Goal: Task Accomplishment & Management: Complete application form

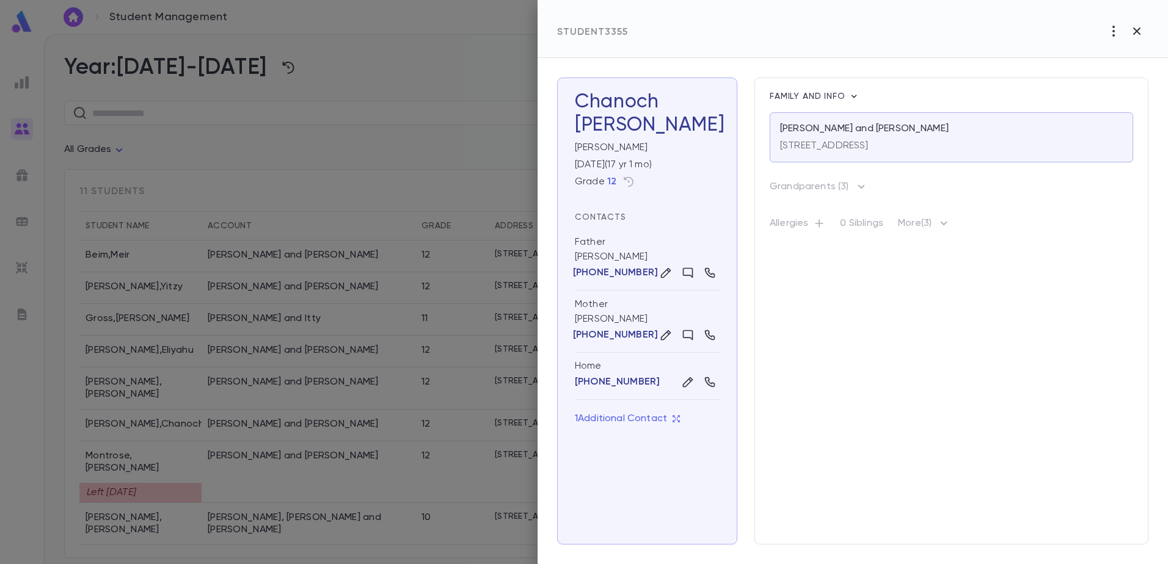
scroll to position [80, 0]
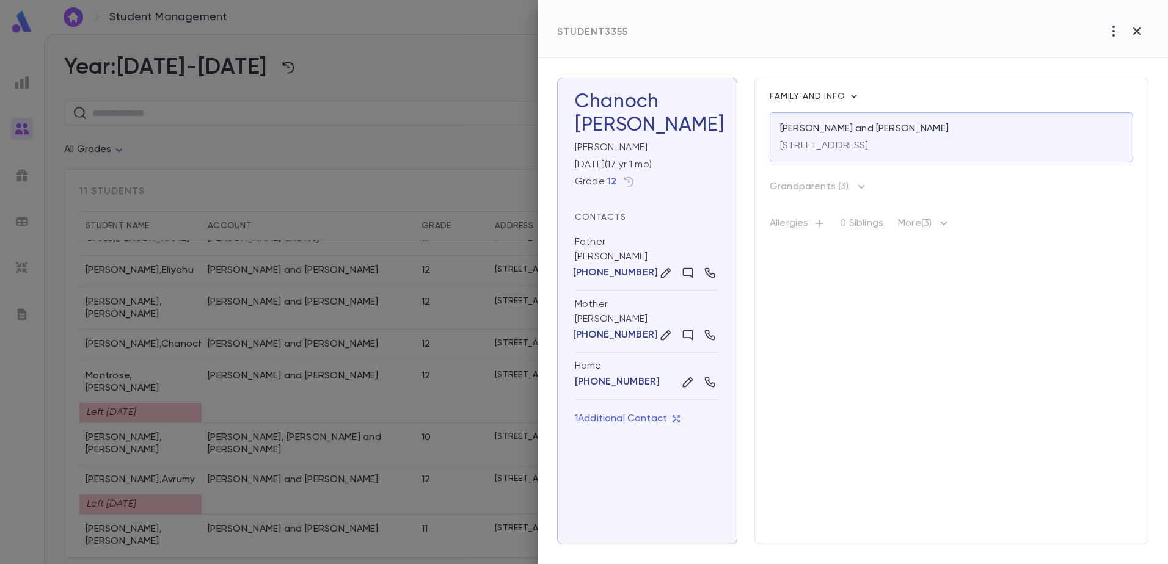
click at [329, 337] on div at bounding box center [584, 282] width 1168 height 564
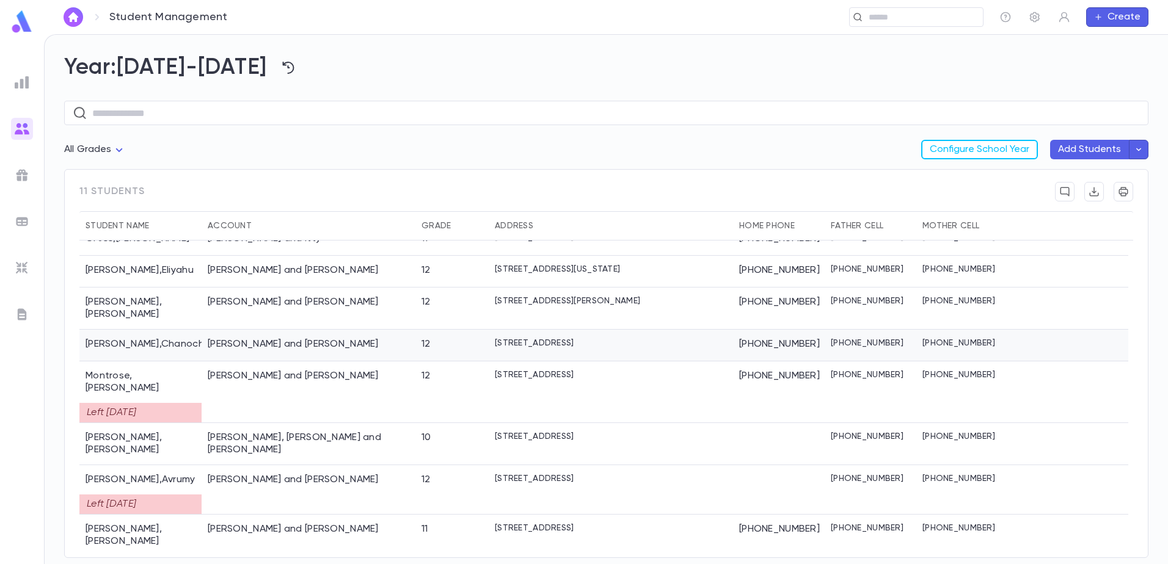
scroll to position [0, 0]
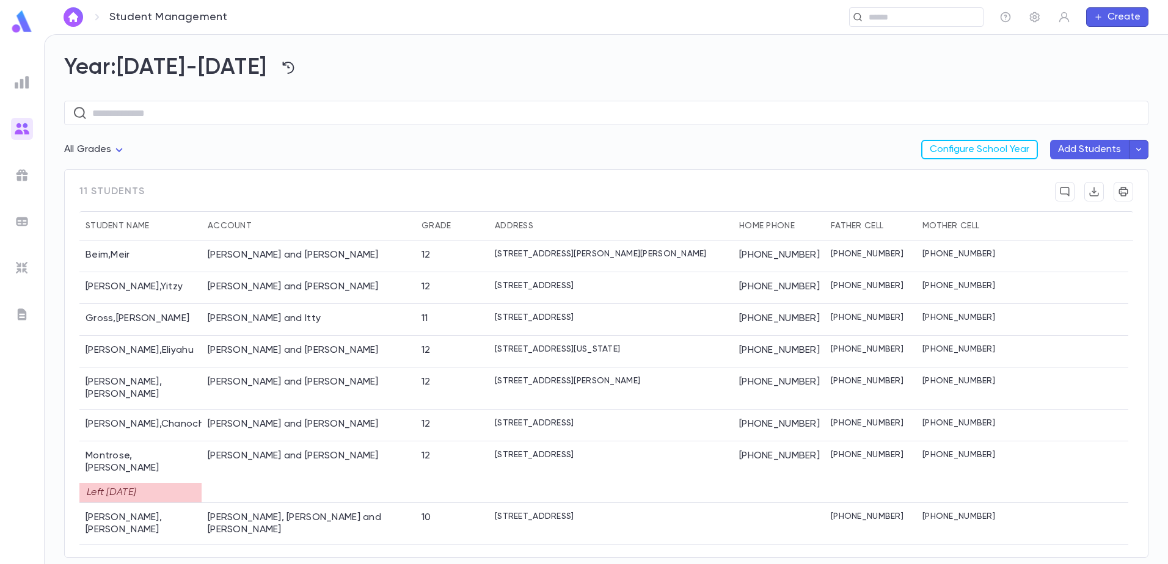
click at [437, 222] on div "Grade" at bounding box center [436, 225] width 29 height 29
click at [431, 228] on div "Grade" at bounding box center [436, 225] width 29 height 29
click at [26, 82] on img at bounding box center [22, 82] width 15 height 15
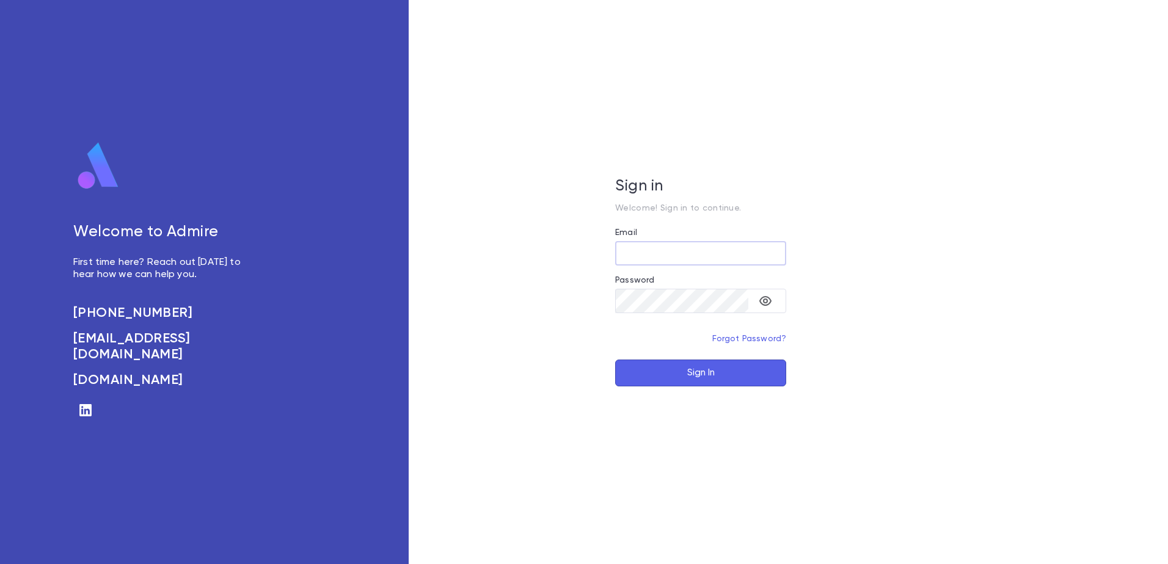
type input "**********"
click at [722, 378] on button "Sign In" at bounding box center [700, 373] width 171 height 27
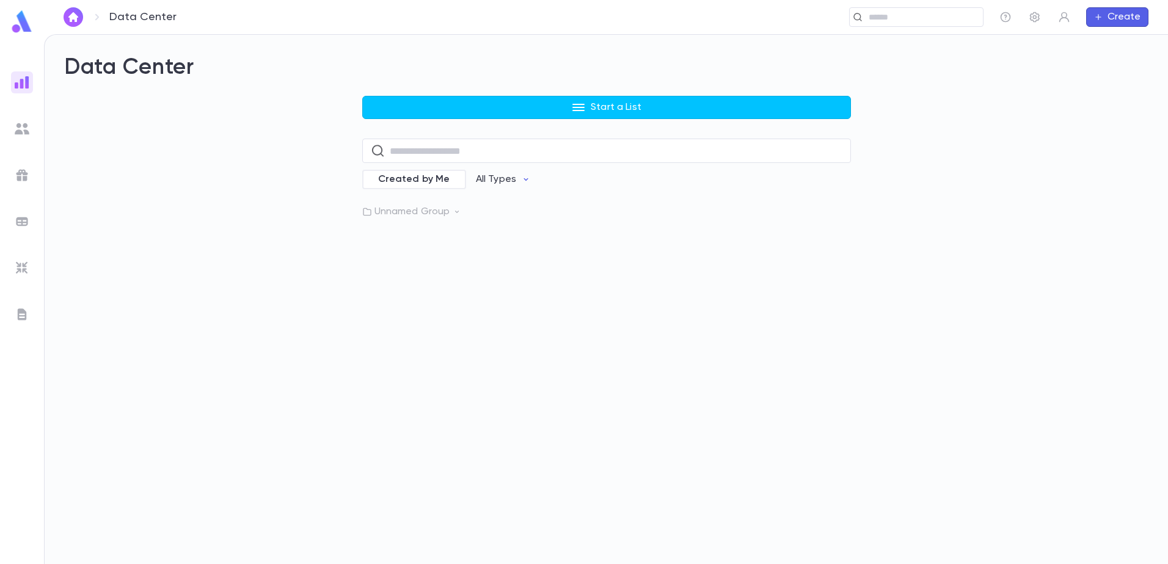
click at [29, 136] on div at bounding box center [22, 129] width 22 height 22
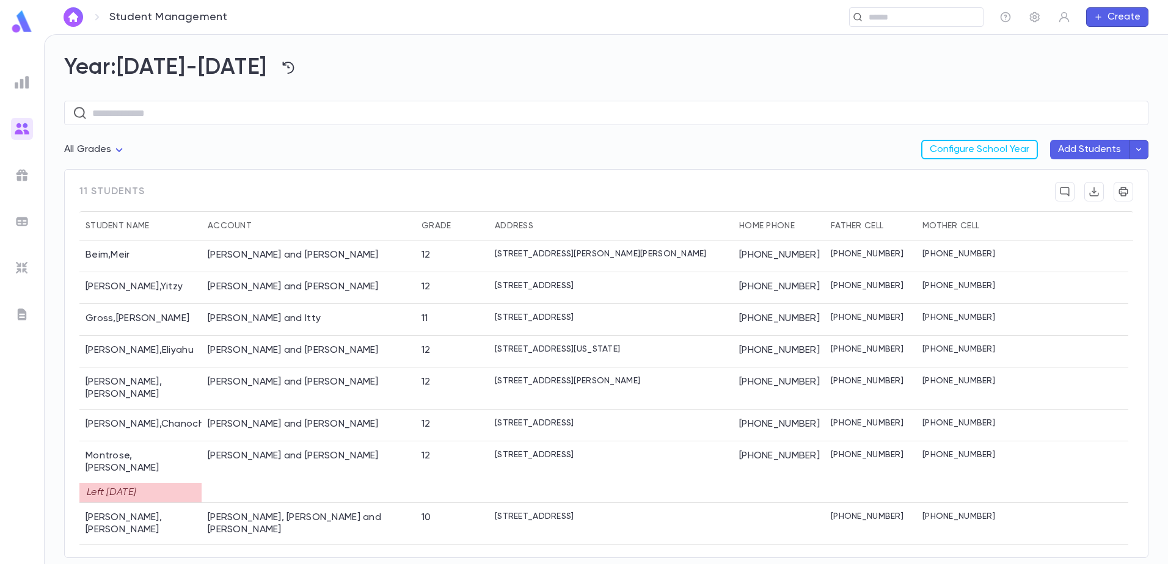
click at [436, 228] on div "Grade" at bounding box center [436, 225] width 29 height 29
click at [436, 229] on div "Grade" at bounding box center [436, 225] width 29 height 29
click at [442, 224] on div "Grade" at bounding box center [436, 225] width 29 height 29
click at [103, 113] on input "text" at bounding box center [616, 113] width 1048 height 24
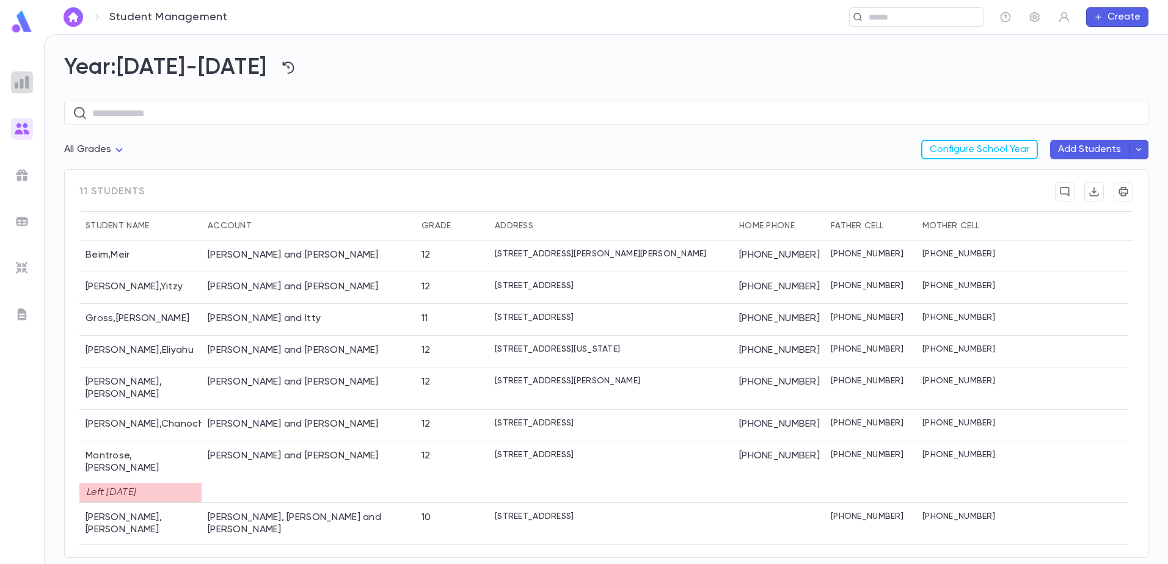
click at [31, 85] on div at bounding box center [22, 82] width 22 height 22
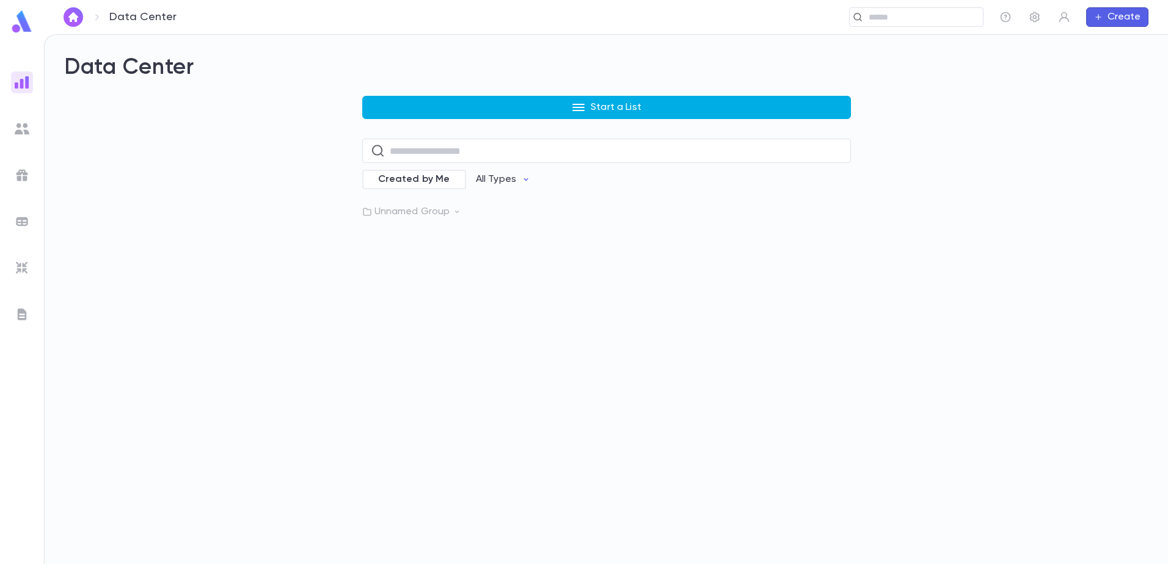
click at [582, 110] on icon "button" at bounding box center [578, 107] width 12 height 7
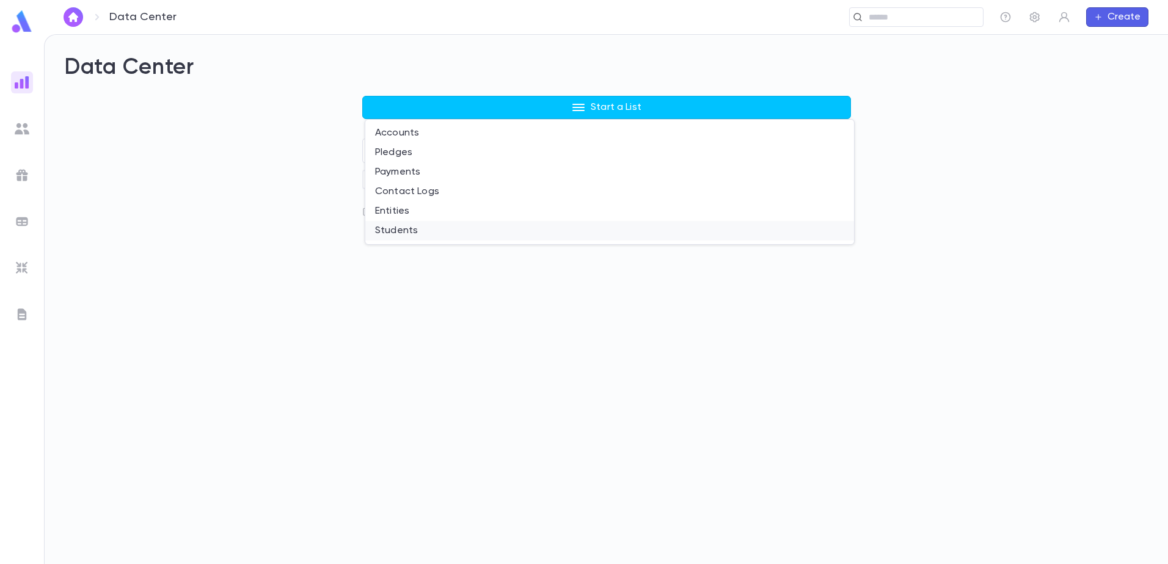
click at [401, 232] on li "Students" at bounding box center [609, 231] width 489 height 20
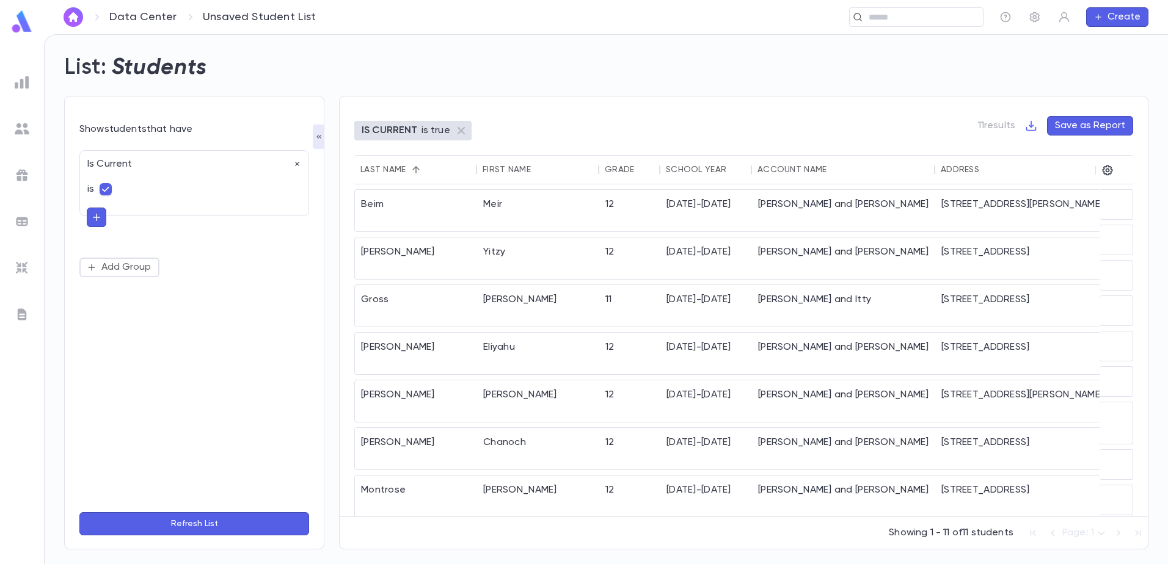
click at [1100, 124] on button "Save as Report" at bounding box center [1090, 126] width 86 height 20
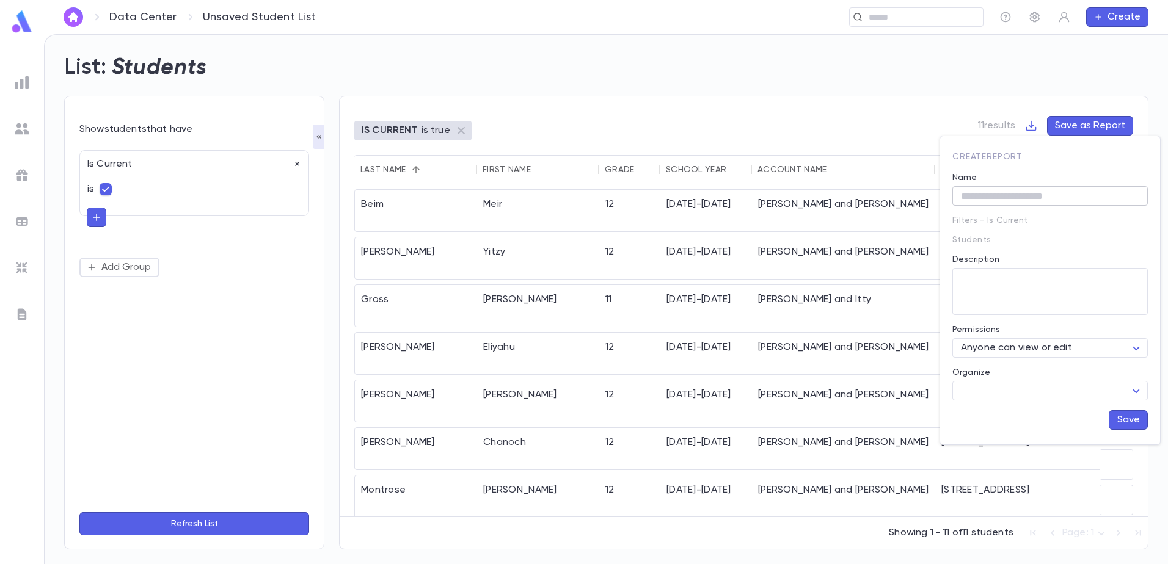
click at [990, 200] on input "Name" at bounding box center [1049, 196] width 195 height 19
type input "**********"
click at [1102, 390] on body "Data Center Unsaved Student List ​ Create List: Students Show students that hav…" at bounding box center [584, 299] width 1168 height 530
click at [1102, 390] on div at bounding box center [584, 282] width 1168 height 564
click at [1102, 390] on body "Data Center Unsaved Student List ​ Create List: Students Show students that hav…" at bounding box center [584, 299] width 1168 height 530
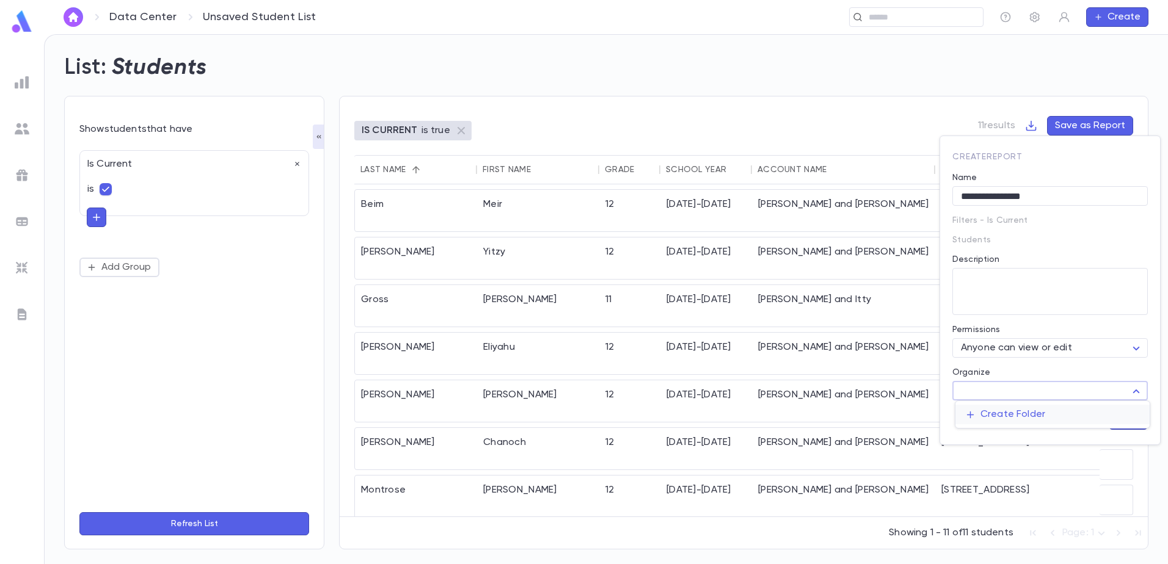
click at [1001, 408] on li "Create Folder" at bounding box center [1052, 415] width 194 height 20
click at [996, 467] on input "text" at bounding box center [1040, 463] width 150 height 19
type input "*******"
click at [1130, 456] on button "button" at bounding box center [1130, 463] width 20 height 20
type input "*******"
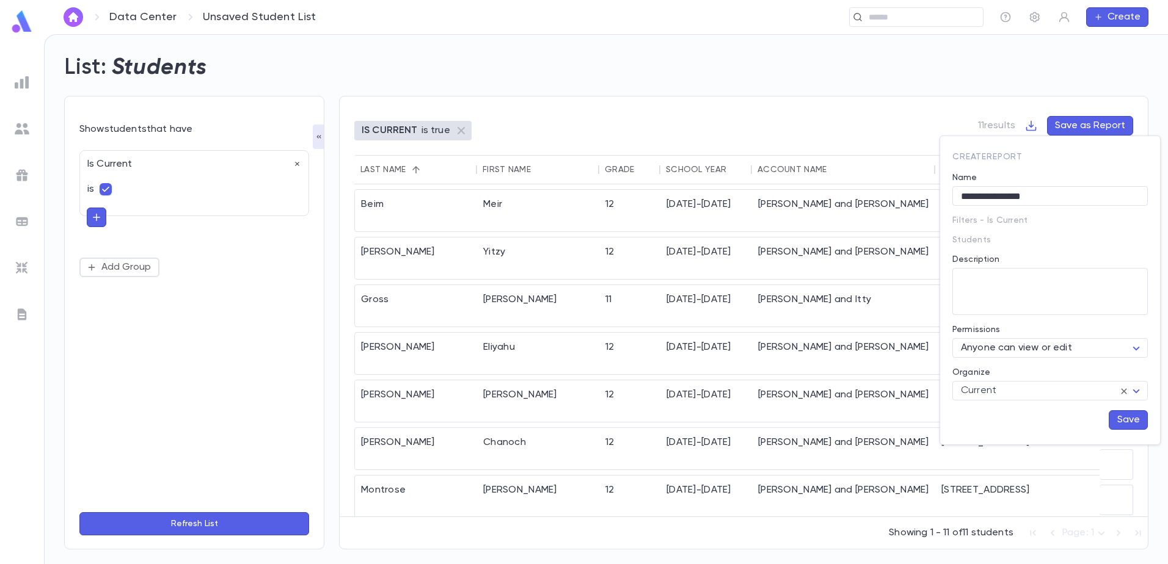
click at [1125, 420] on button "Save" at bounding box center [1128, 421] width 39 height 20
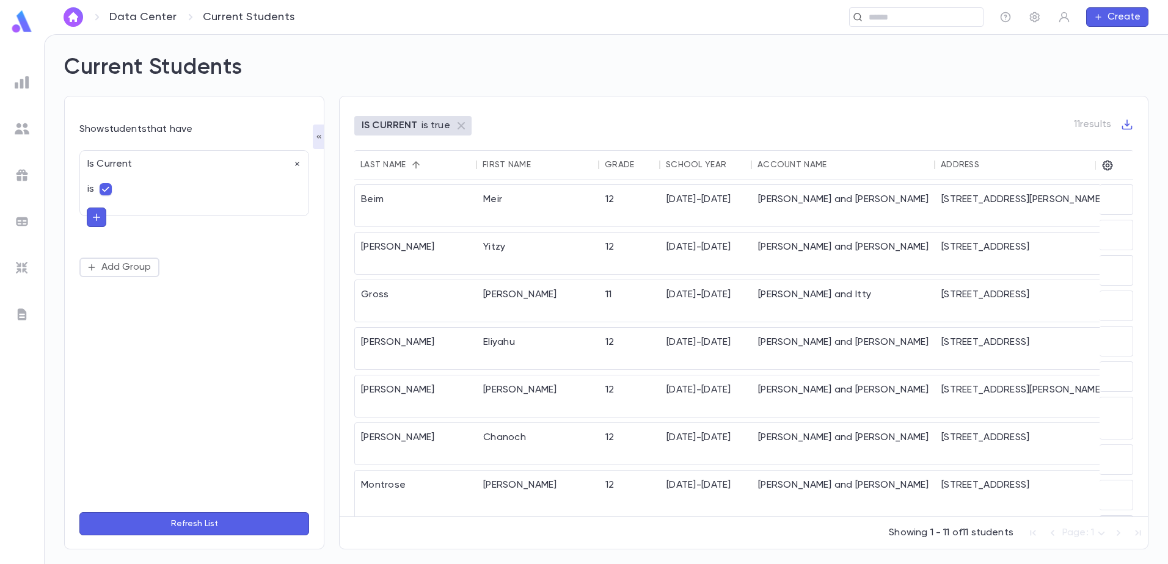
click at [25, 80] on img at bounding box center [22, 82] width 15 height 15
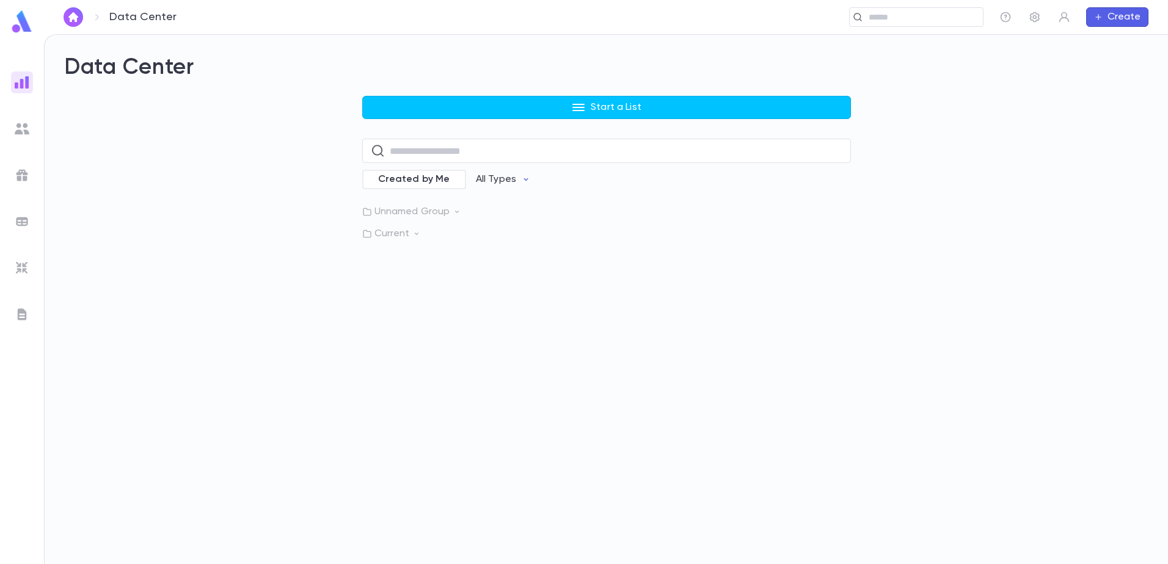
click at [445, 213] on p "Unnamed Group" at bounding box center [606, 212] width 489 height 12
click at [409, 271] on p "Current" at bounding box center [606, 267] width 489 height 12
click at [457, 291] on p "Current Students" at bounding box center [432, 292] width 81 height 12
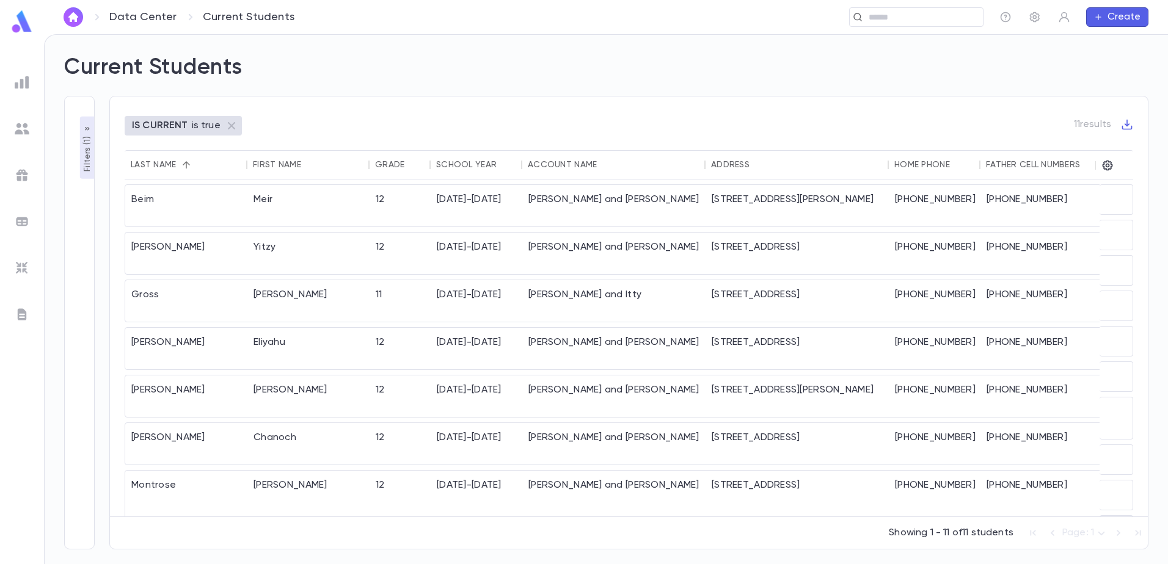
click at [400, 162] on div "Grade" at bounding box center [389, 165] width 29 height 10
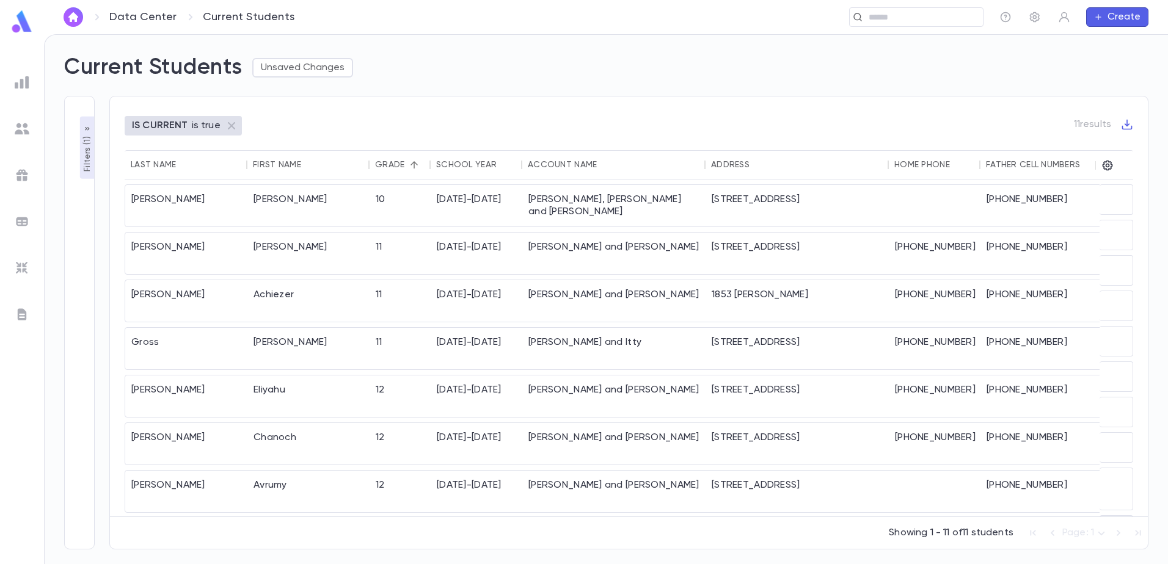
click at [399, 161] on div "Grade" at bounding box center [389, 165] width 29 height 10
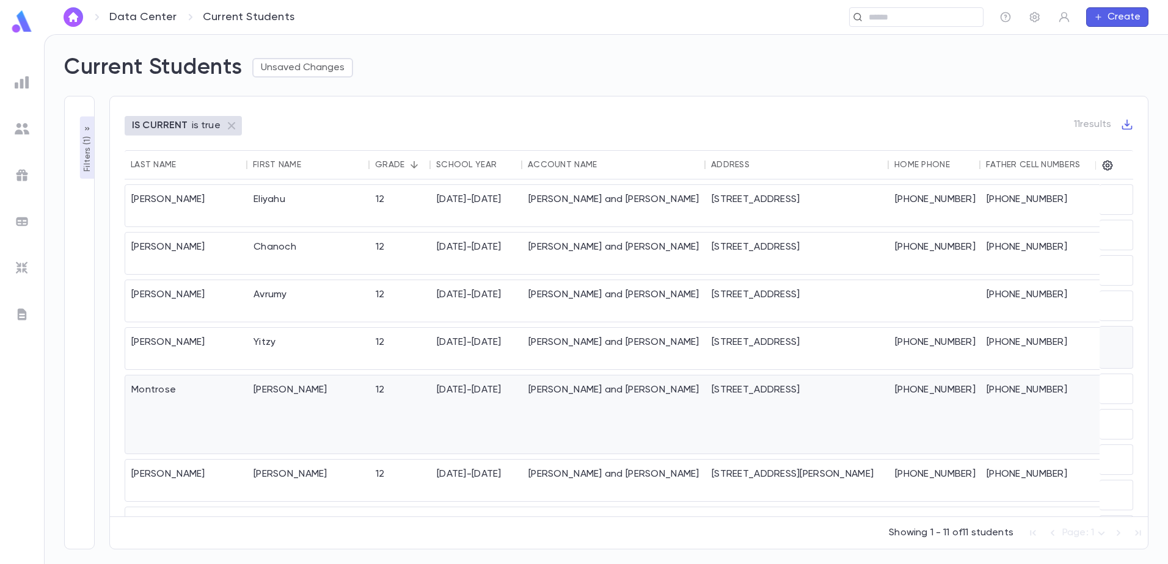
click at [385, 376] on div "12" at bounding box center [400, 415] width 61 height 78
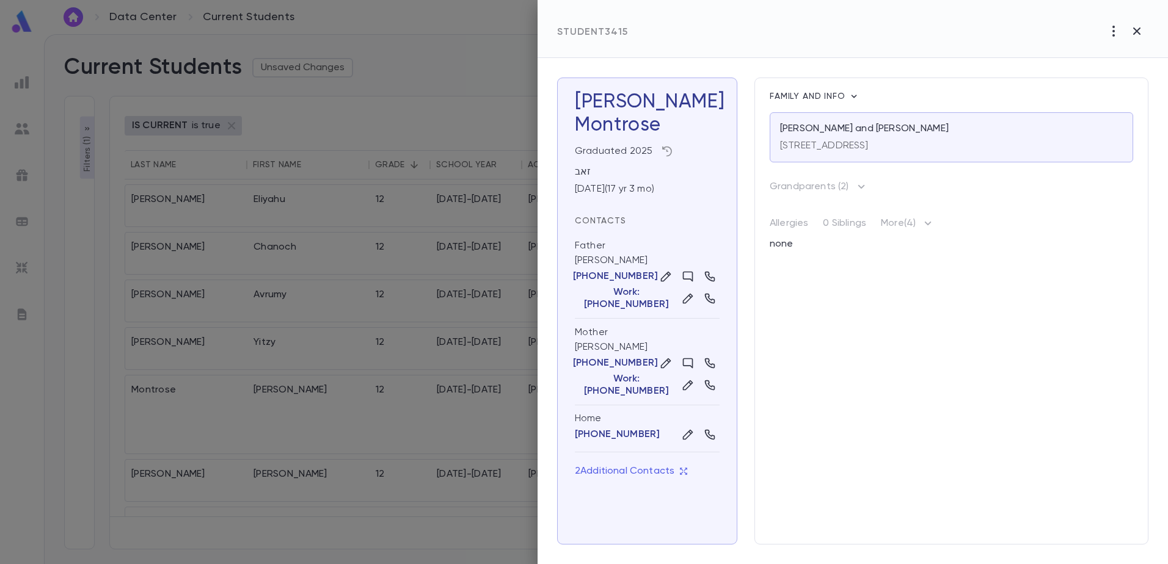
click at [663, 152] on icon "button" at bounding box center [667, 151] width 12 height 12
click at [819, 337] on div at bounding box center [584, 282] width 1168 height 564
click at [1121, 36] on button "button" at bounding box center [1113, 31] width 23 height 23
click at [947, 355] on div at bounding box center [584, 282] width 1168 height 564
click at [817, 401] on div "Family and info [PERSON_NAME] and [PERSON_NAME] [STREET_ADDRESS][PERSON_NAME] G…" at bounding box center [951, 311] width 394 height 467
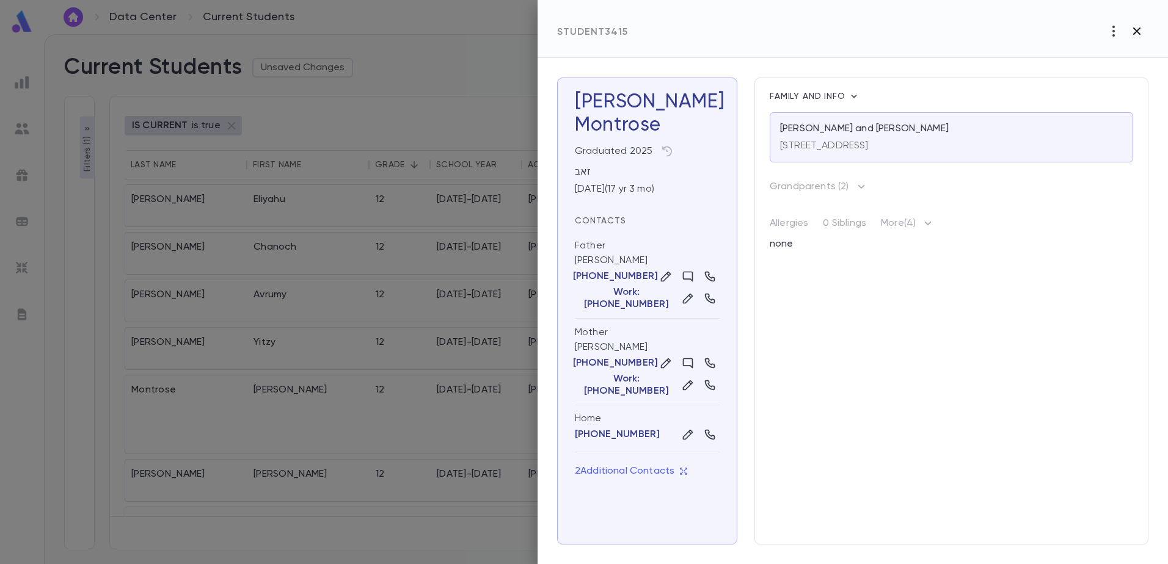
click at [1133, 29] on icon "button" at bounding box center [1137, 31] width 15 height 15
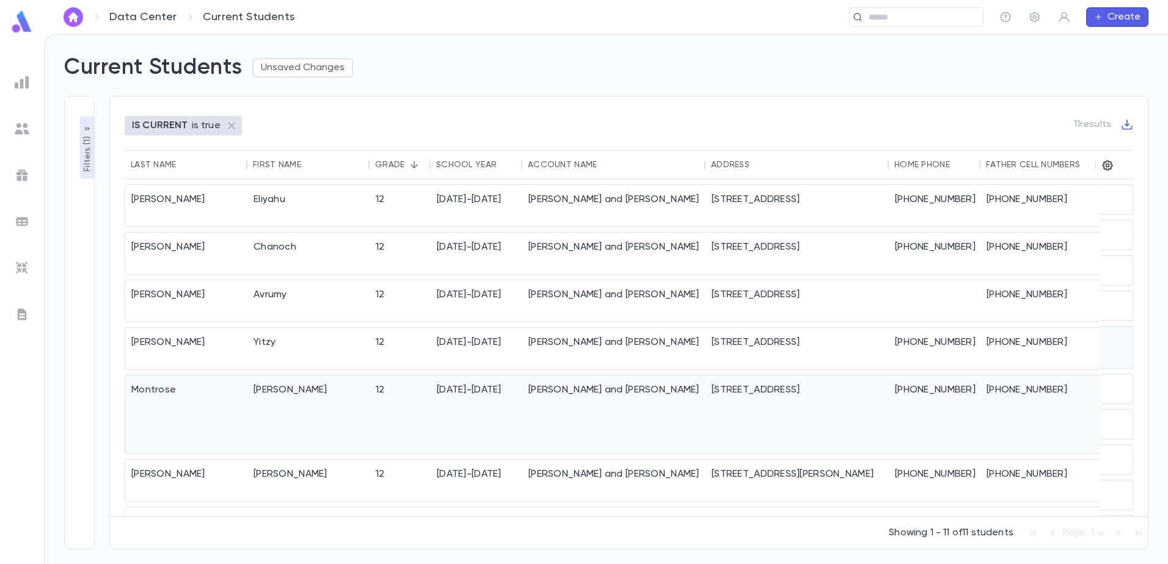
click at [303, 376] on div "[PERSON_NAME]" at bounding box center [308, 415] width 122 height 78
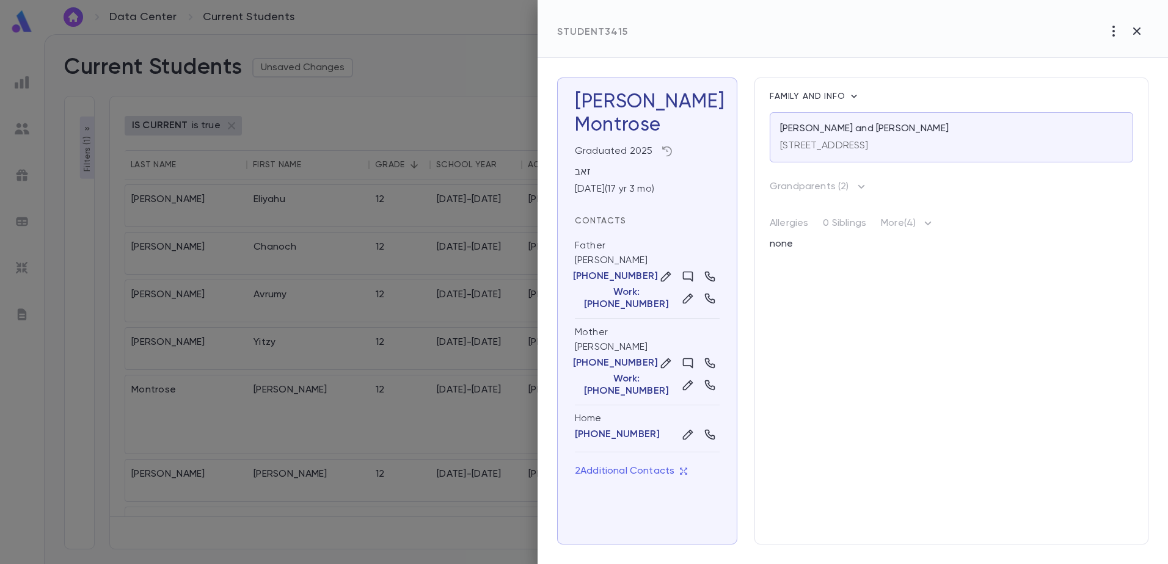
click at [661, 151] on icon "button" at bounding box center [667, 151] width 12 height 12
click at [765, 239] on td "12" at bounding box center [773, 236] width 44 height 29
click at [799, 337] on div at bounding box center [584, 282] width 1168 height 564
click at [1111, 31] on icon "button" at bounding box center [1113, 31] width 15 height 15
click at [1121, 59] on p "Re-Register" at bounding box center [1125, 57] width 57 height 12
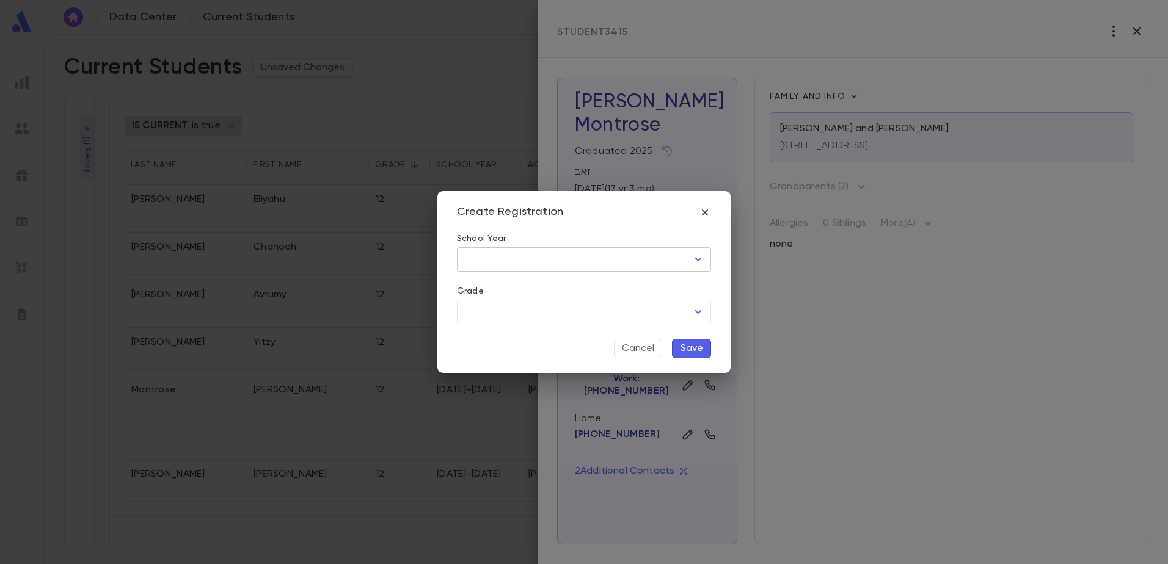
click at [575, 259] on input "School Year" at bounding box center [574, 259] width 225 height 23
click at [513, 296] on ul "[DATE]-[DATE]" at bounding box center [584, 286] width 254 height 29
click at [522, 285] on li "[DATE]-[DATE]" at bounding box center [584, 287] width 254 height 20
type input "*********"
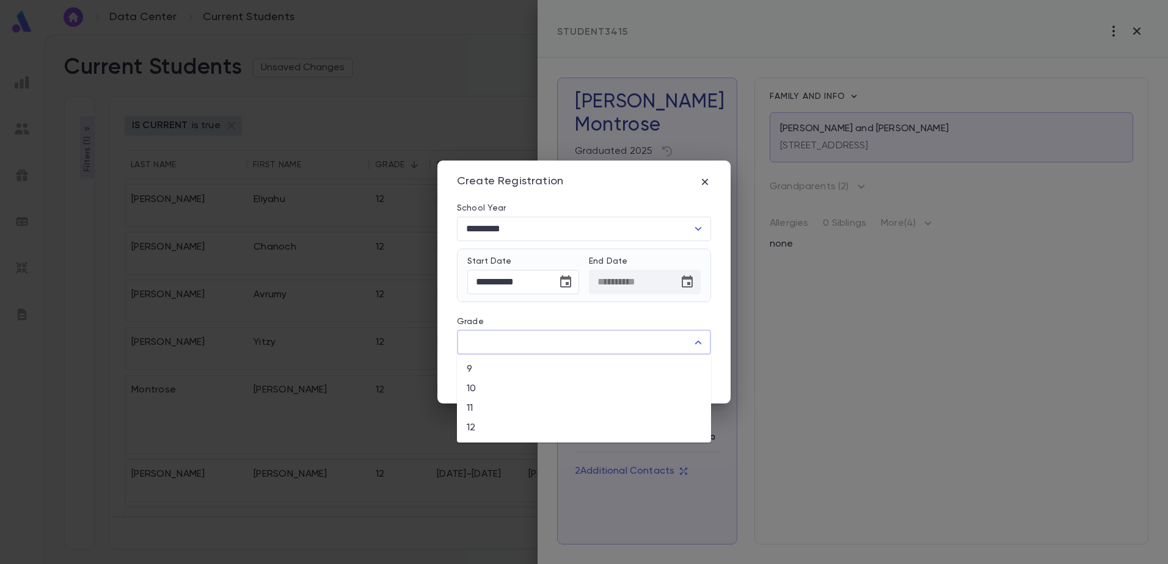
click at [521, 341] on input "Grade" at bounding box center [574, 342] width 225 height 23
click at [476, 422] on li "12" at bounding box center [584, 428] width 254 height 20
type input "**"
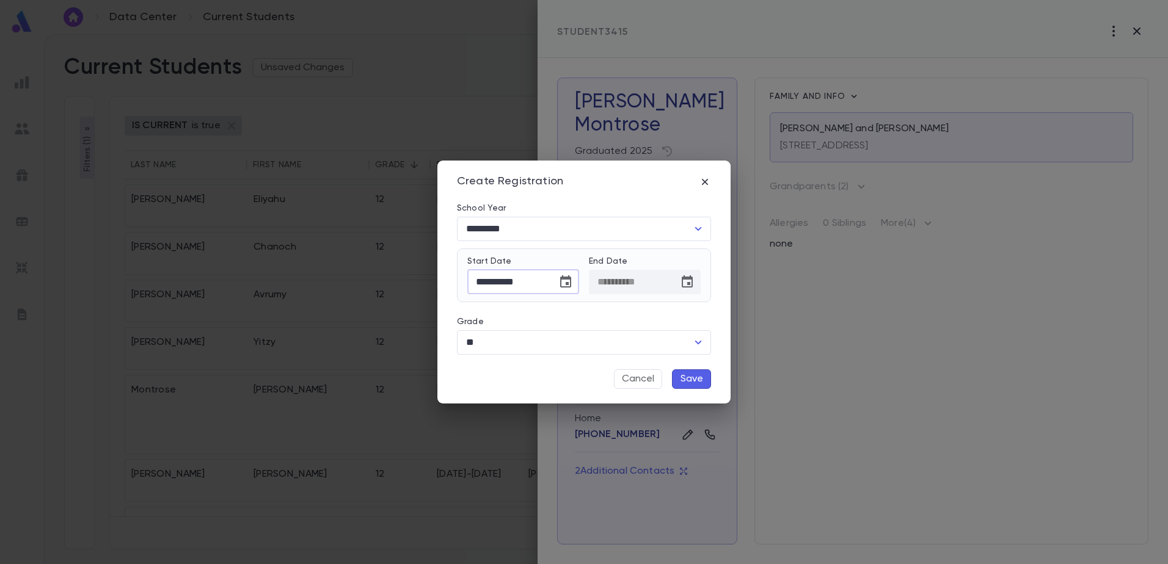
click at [539, 281] on input "**********" at bounding box center [507, 282] width 81 height 24
click at [565, 284] on icon "Choose date, selected date is Sep 29, 2025" at bounding box center [565, 282] width 15 height 15
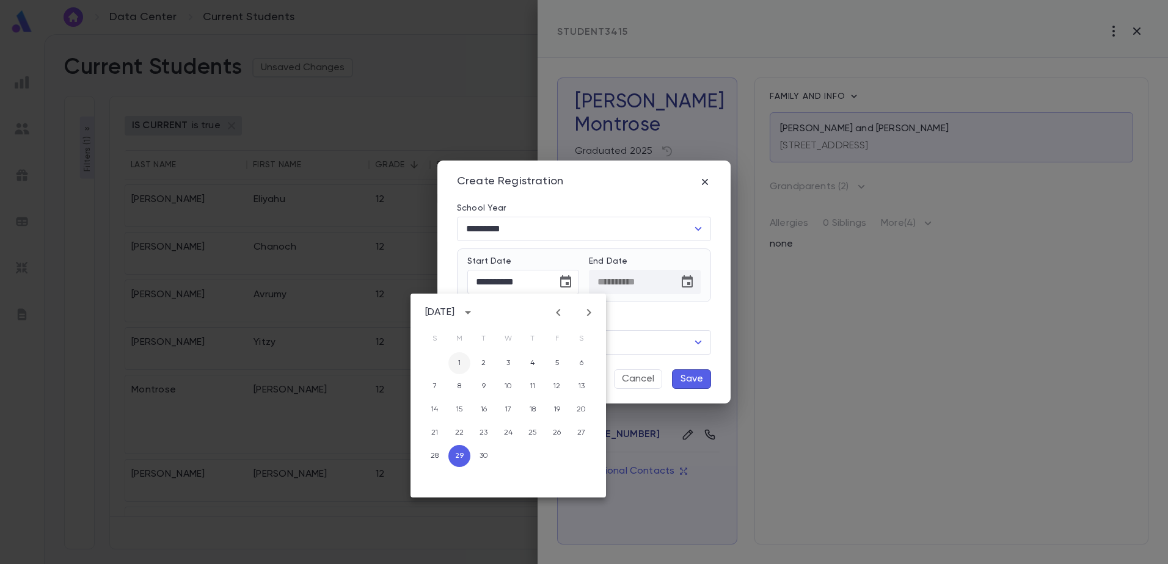
click at [458, 362] on button "1" at bounding box center [459, 363] width 22 height 22
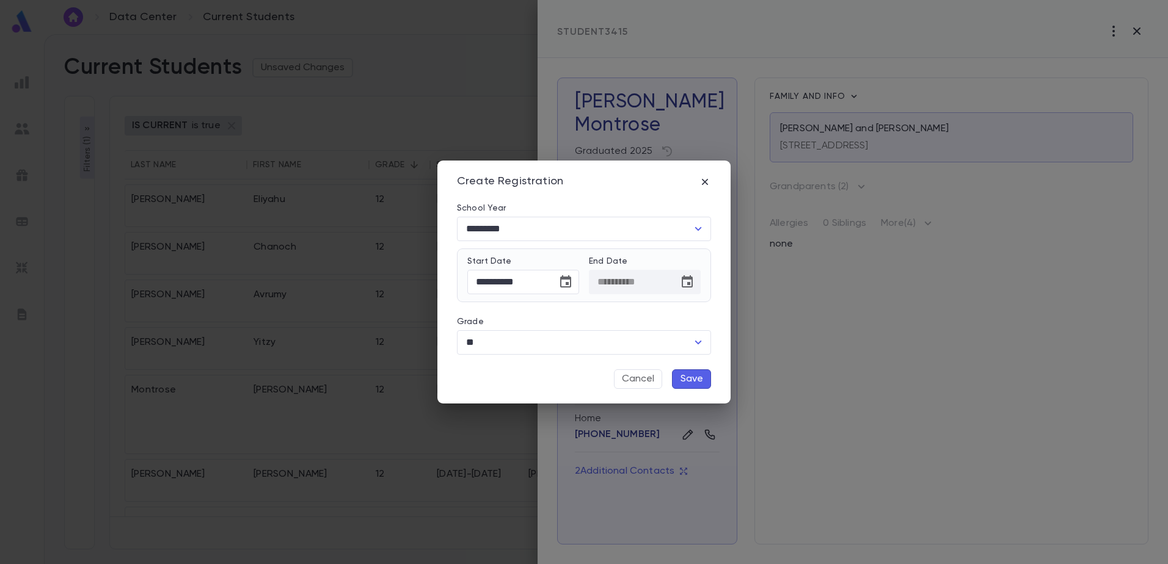
click at [692, 376] on button "Save" at bounding box center [691, 380] width 39 height 20
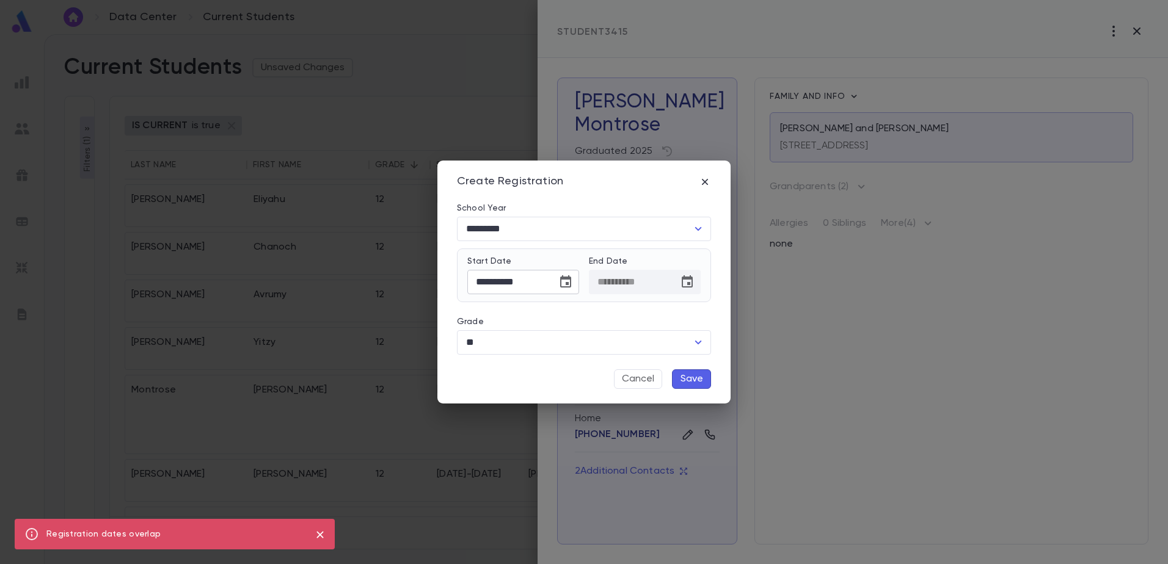
click at [568, 282] on icon "Choose date, selected date is Sep 1, 2025" at bounding box center [565, 282] width 11 height 12
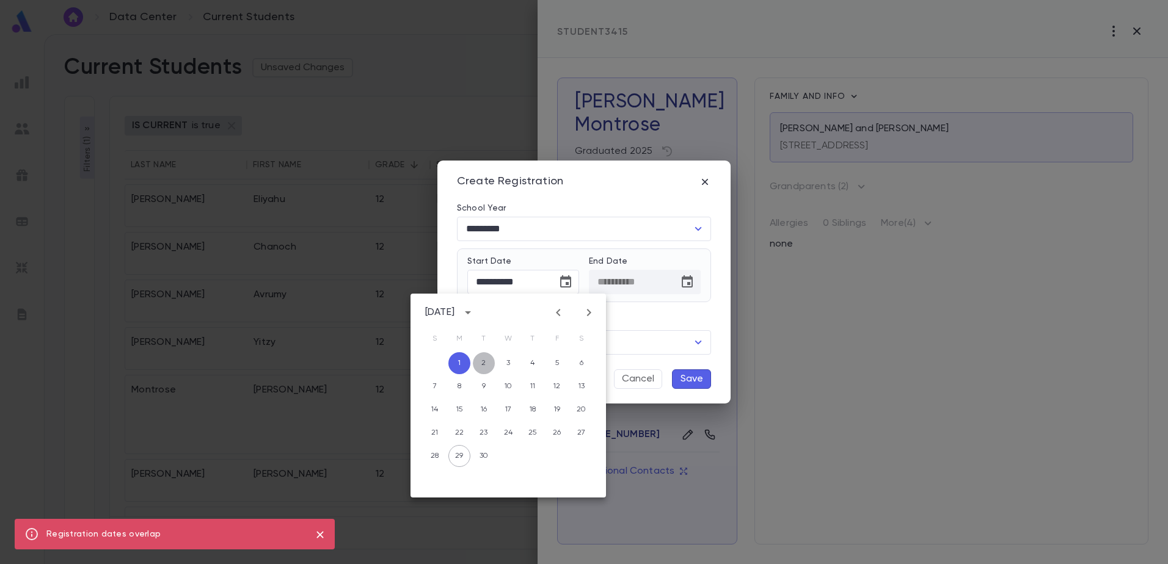
click at [488, 368] on button "2" at bounding box center [484, 363] width 22 height 22
type input "**********"
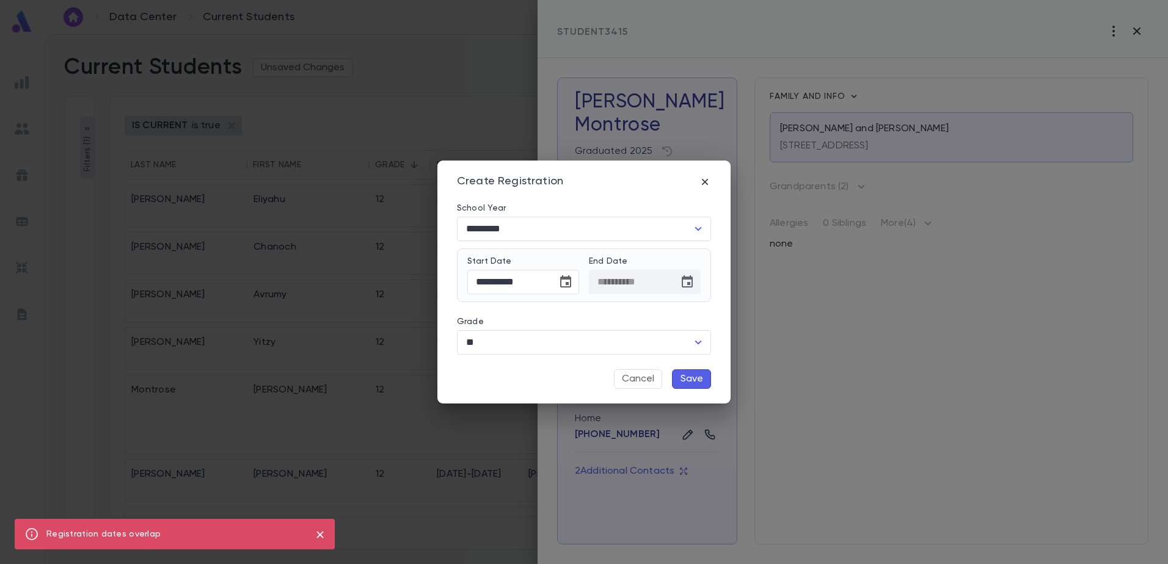
click at [696, 379] on button "Save" at bounding box center [691, 380] width 39 height 20
click at [631, 233] on input "*********" at bounding box center [574, 228] width 225 height 23
click at [636, 384] on button "Cancel" at bounding box center [638, 380] width 48 height 20
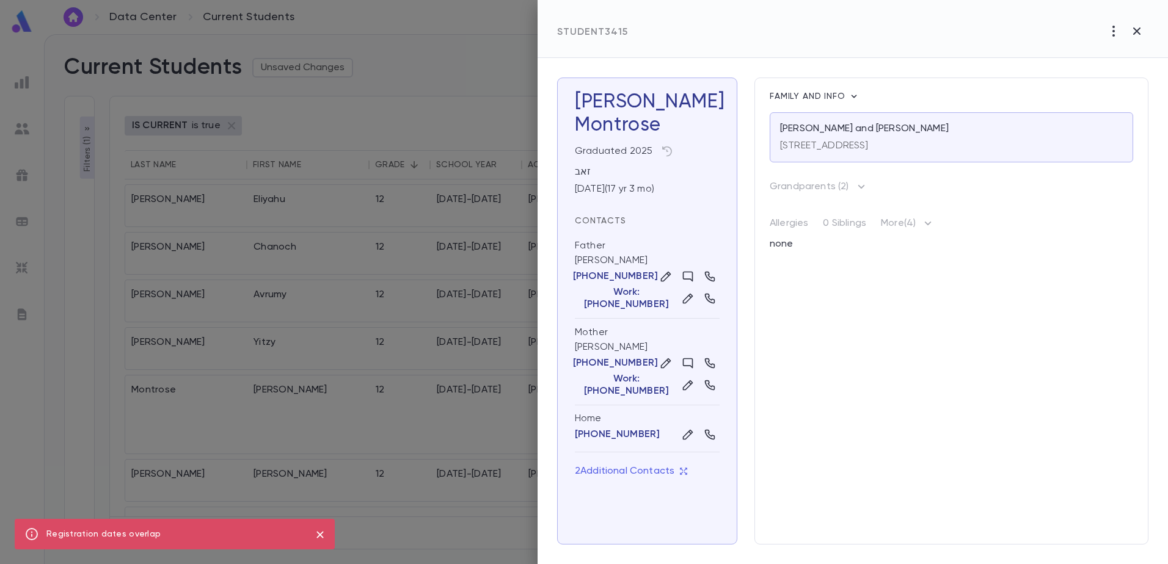
click at [492, 108] on div at bounding box center [584, 282] width 1168 height 564
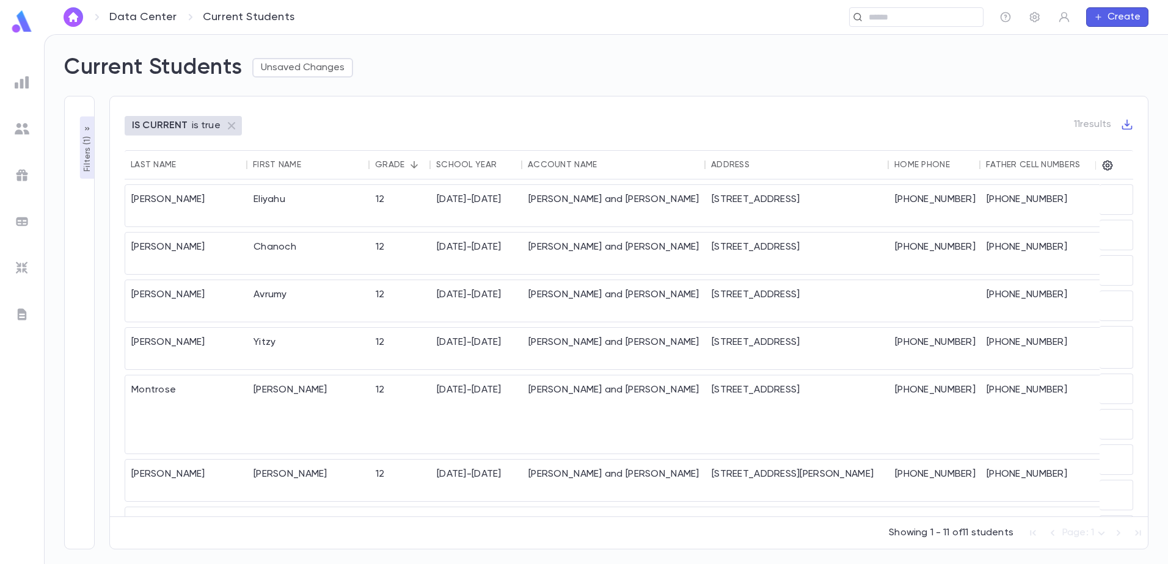
click at [13, 123] on ul at bounding box center [22, 316] width 44 height 498
click at [22, 123] on img at bounding box center [22, 129] width 15 height 15
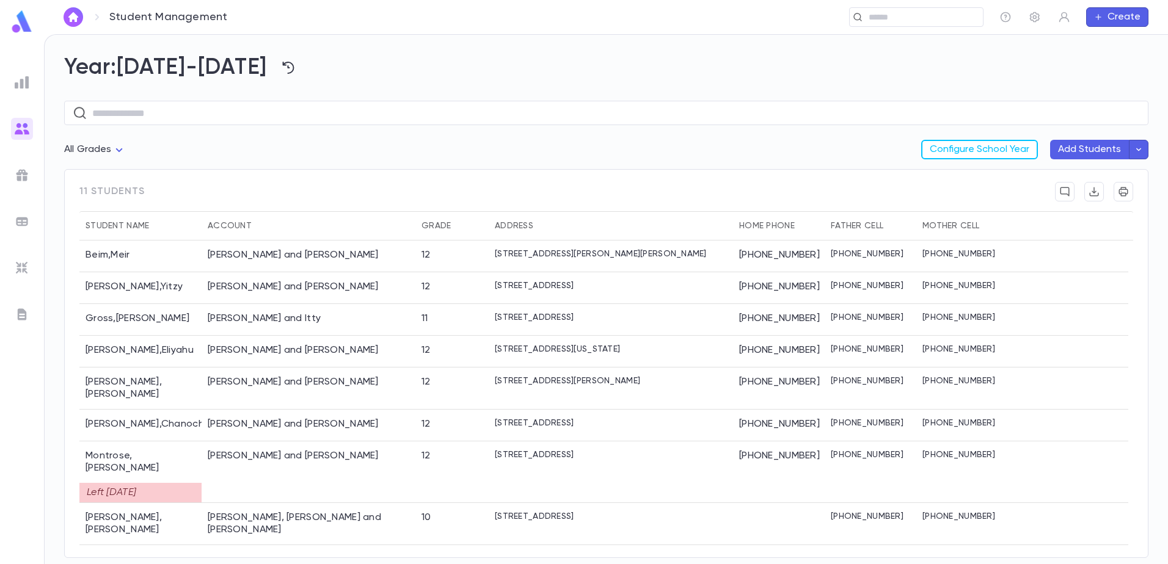
click at [21, 93] on ul at bounding box center [22, 316] width 44 height 498
click at [32, 83] on div at bounding box center [22, 82] width 22 height 22
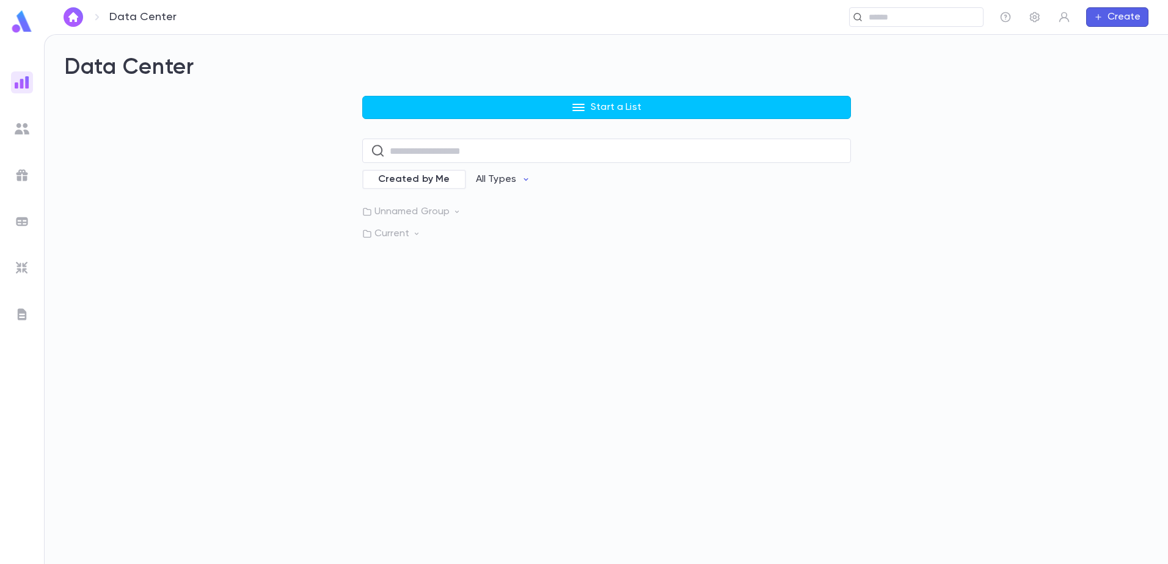
click at [387, 228] on p "Current" at bounding box center [606, 234] width 489 height 12
click at [418, 256] on p "Current Students" at bounding box center [432, 259] width 81 height 12
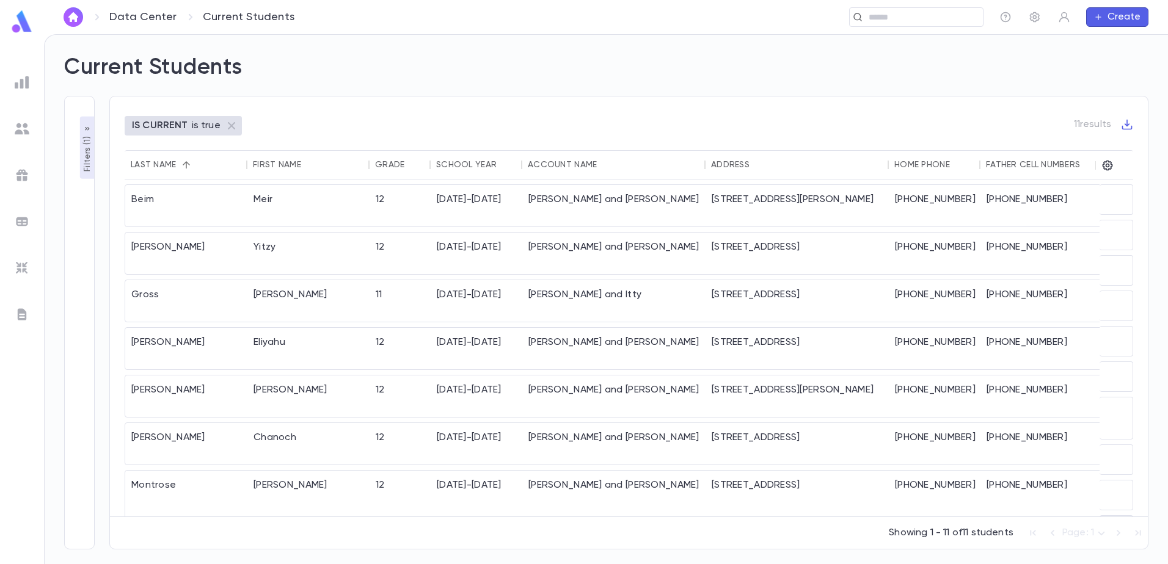
click at [397, 169] on div "Grade" at bounding box center [389, 165] width 29 height 10
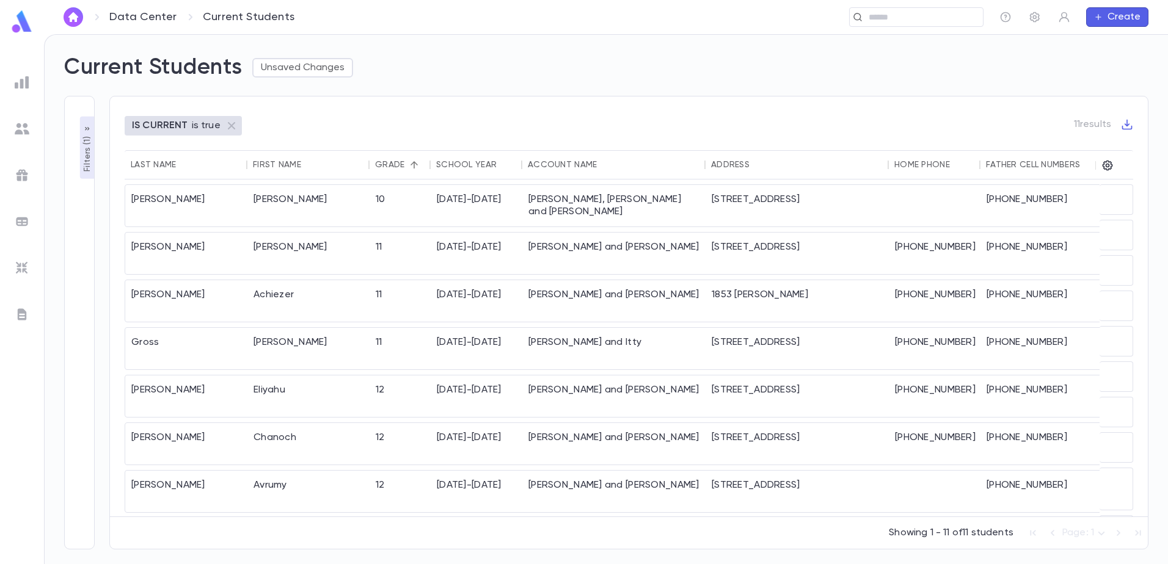
click at [414, 173] on button "Sort" at bounding box center [414, 165] width 20 height 20
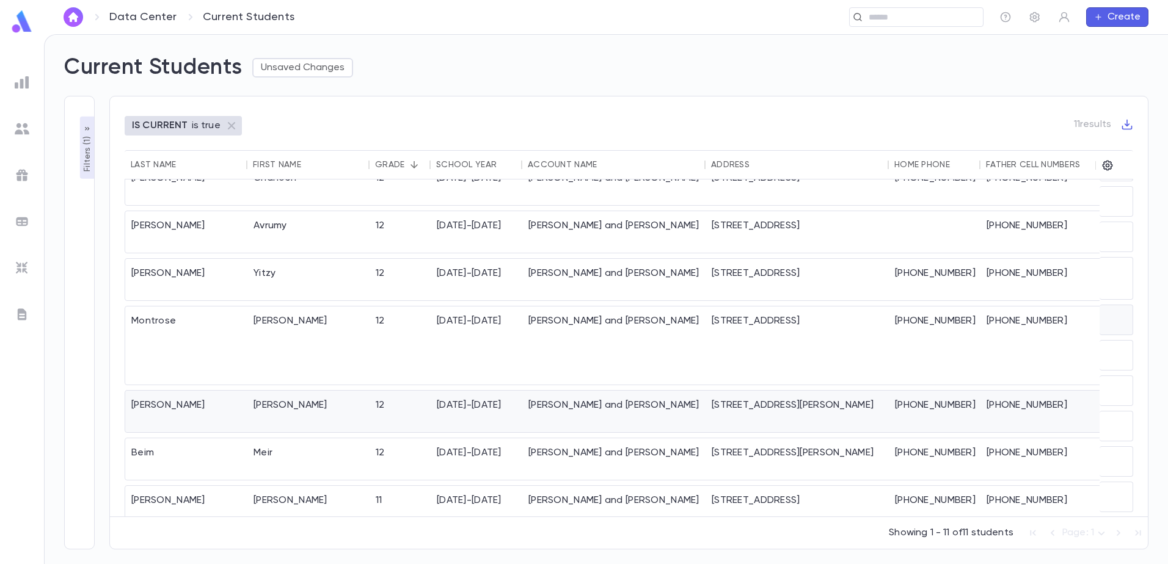
scroll to position [70, 0]
